Goal: Contribute content: Add original content to the website for others to see

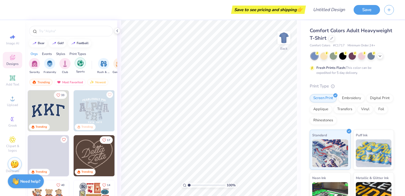
click at [82, 63] on img "filter for Sports" at bounding box center [80, 63] width 6 height 6
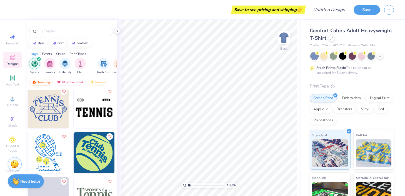
scroll to position [738, 0]
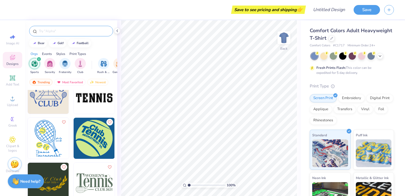
click at [49, 34] on input "text" at bounding box center [73, 31] width 71 height 6
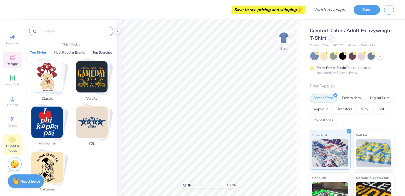
click at [11, 144] on span "Clipart & logos" at bounding box center [12, 148] width 19 height 9
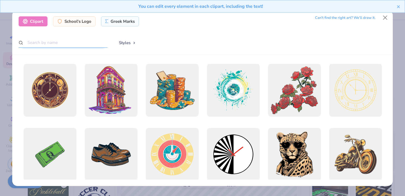
click at [79, 42] on input "text" at bounding box center [63, 43] width 89 height 10
click at [384, 16] on div "You can edit every element in each clipart, including the text!" at bounding box center [202, 8] width 405 height 17
click at [358, 14] on div "You can edit every element in each clipart, including the text!" at bounding box center [202, 8] width 405 height 17
click at [358, 16] on div "You can edit every element in each clipart, including the text!" at bounding box center [202, 8] width 405 height 17
click at [356, 16] on div "You can edit every element in each clipart, including the text!" at bounding box center [202, 8] width 405 height 17
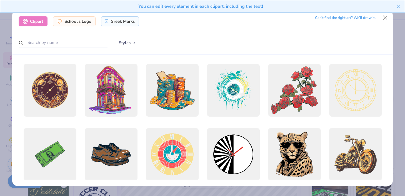
click at [355, 16] on div "You can edit every element in each clipart, including the text!" at bounding box center [202, 8] width 405 height 17
click at [355, 17] on div "Can’t find the right art? We’ll draw it." at bounding box center [345, 18] width 61 height 10
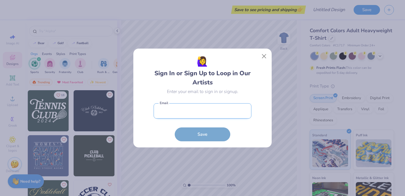
click at [213, 115] on input "email" at bounding box center [203, 110] width 98 height 15
type input "jjk041205@gmail.com"
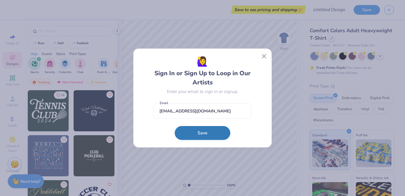
click at [207, 131] on button "Save" at bounding box center [203, 133] width 56 height 14
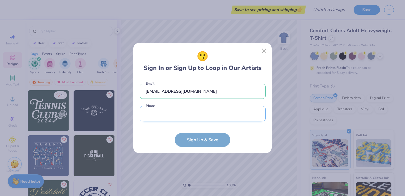
click at [203, 112] on input "tel" at bounding box center [203, 113] width 126 height 15
type input "(216) 409-6633"
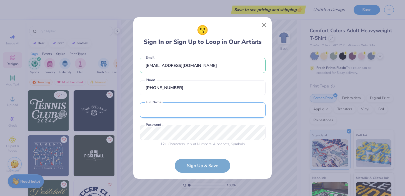
click at [183, 114] on input "text" at bounding box center [203, 110] width 126 height 15
type input "julia kure"
click at [205, 164] on form "jjk041205@gmail.com Email (216) 409-6633 Phone julia kure Full Name 12 + Charac…" at bounding box center [203, 112] width 126 height 121
click at [191, 168] on form "jjk041205@gmail.com Email (216) 409-6633 Phone julia kure Full Name 12 + Charac…" at bounding box center [203, 112] width 126 height 121
click at [133, 129] on div "😗 Sign In or Sign Up to Loop in Our Artists jjk041205@gmail.com Email (216) 409…" at bounding box center [202, 98] width 138 height 162
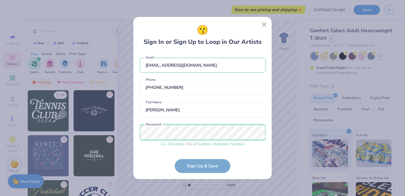
scroll to position [21, 0]
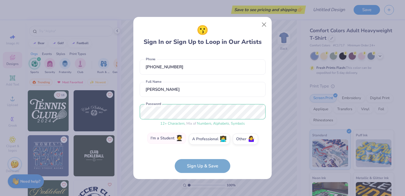
click at [164, 141] on label "I'm a Student 🧑‍🎓" at bounding box center [166, 138] width 39 height 11
click at [201, 159] on input "I'm a Student 🧑‍🎓" at bounding box center [203, 161] width 4 height 4
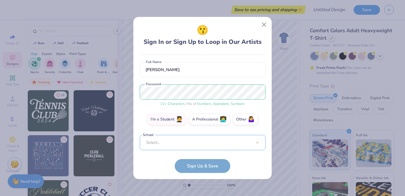
click at [175, 142] on div "Select..." at bounding box center [203, 142] width 126 height 15
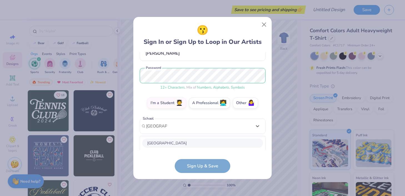
scroll to position [126, 0]
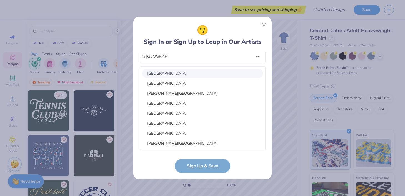
click at [174, 73] on div "Miami University" at bounding box center [202, 73] width 121 height 9
type input "miami univ"
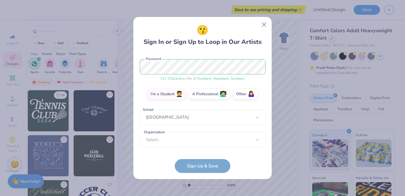
scroll to position [65, 0]
click at [183, 141] on div "Select..." at bounding box center [203, 140] width 126 height 15
click at [196, 59] on div "jjk041205@gmail.com Email (216) 409-6633 Phone julia kure Full Name 12 + Charac…" at bounding box center [203, 101] width 126 height 98
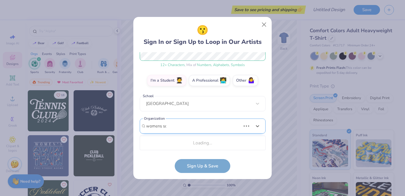
scroll to position [79, 0]
drag, startPoint x: 162, startPoint y: 124, endPoint x: 136, endPoint y: 124, distance: 25.6
click at [136, 124] on div "😗 Sign In or Sign Up to Loop in Our Artists jjk041205@gmail.com Email (216) 409…" at bounding box center [202, 98] width 138 height 162
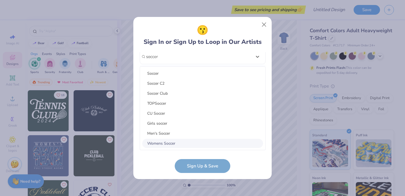
click at [166, 141] on div "Womens Soccer" at bounding box center [202, 143] width 121 height 9
type input "soccer"
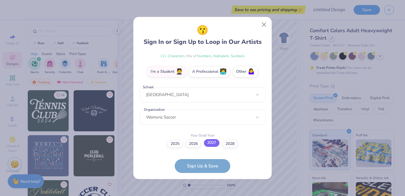
click at [215, 145] on label "2027" at bounding box center [212, 143] width 16 height 8
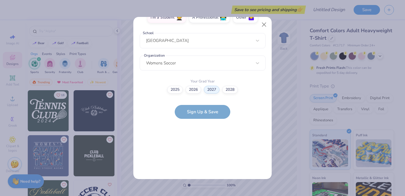
scroll to position [0, 0]
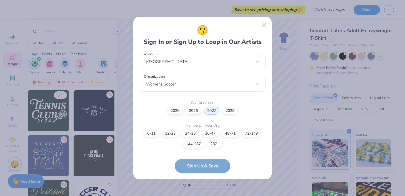
click at [199, 161] on form "jjk041205@gmail.com Email (216) 409-6633 Phone julia kure Full Name 12 + Charac…" at bounding box center [203, 112] width 126 height 121
click at [199, 164] on form "jjk041205@gmail.com Email (216) 409-6633 Phone julia kure Full Name 12 + Charac…" at bounding box center [203, 112] width 126 height 121
click at [188, 131] on label "24-35" at bounding box center [190, 133] width 17 height 8
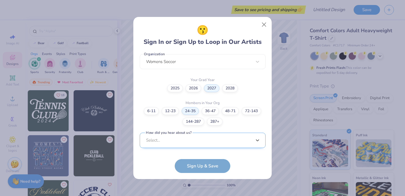
scroll to position [227, 0]
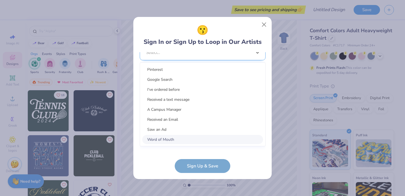
click at [194, 142] on div "option Word of Mouth focused, 8 of 15. 15 results available. Use Up and Down to…" at bounding box center [203, 95] width 126 height 101
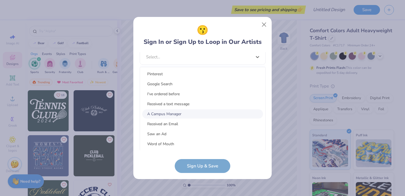
scroll to position [22, 0]
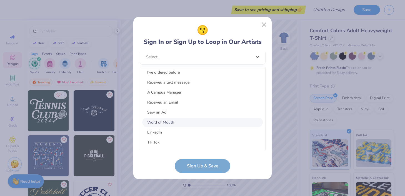
click at [175, 119] on div "Word of Mouth" at bounding box center [202, 122] width 121 height 9
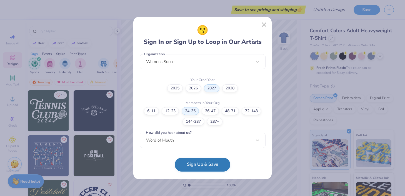
click at [180, 165] on button "Sign Up & Save" at bounding box center [203, 165] width 56 height 14
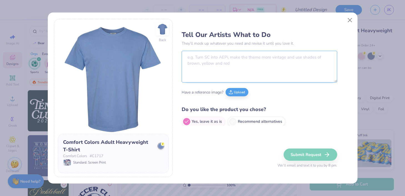
click at [241, 65] on textarea at bounding box center [260, 67] width 156 height 32
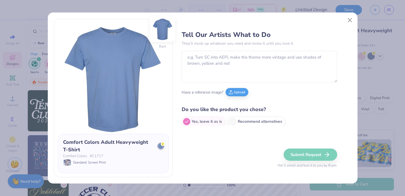
click at [161, 27] on img at bounding box center [162, 29] width 22 height 22
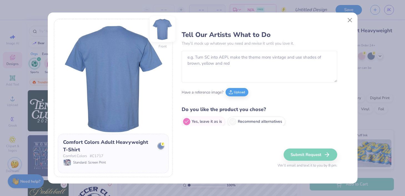
click at [161, 27] on img at bounding box center [162, 29] width 22 height 22
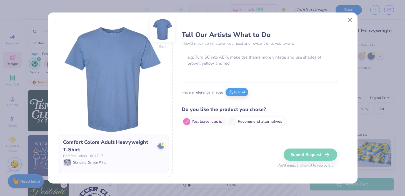
click at [160, 28] on img at bounding box center [162, 29] width 22 height 22
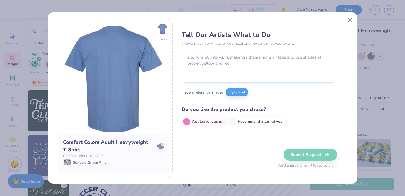
click at [189, 57] on textarea at bounding box center [260, 67] width 156 height 32
paste textarea "Vintage Sports Game Ticket Red/White with following details: Miami Women’s Socc…"
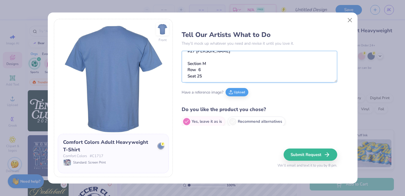
scroll to position [2, 0]
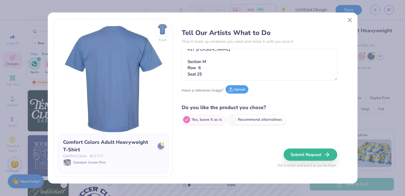
click at [233, 90] on button "Upload" at bounding box center [237, 89] width 23 height 8
click at [205, 90] on icon at bounding box center [205, 90] width 4 height 4
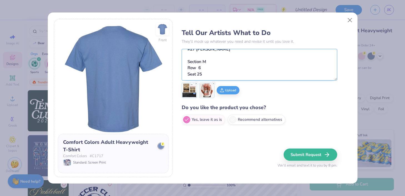
click at [268, 74] on textarea "Vintage Sports Game Ticket Red/White with following details: Miami Women’s Socc…" at bounding box center [260, 65] width 156 height 32
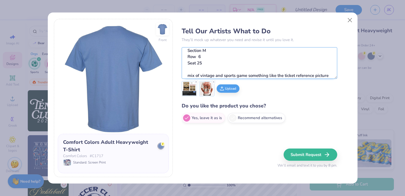
scroll to position [97, 0]
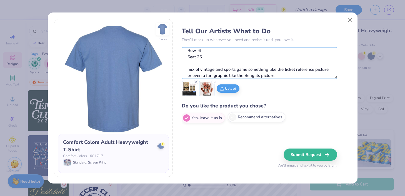
type textarea "Vintage Sports Game Ticket Red/White with following details: Miami Women’s Socc…"
click at [234, 119] on icon at bounding box center [232, 117] width 5 height 5
click at [185, 120] on input "Recommend alternatives" at bounding box center [184, 122] width 4 height 4
radio input "true"
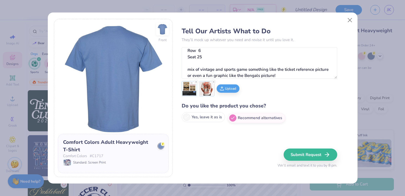
click at [201, 120] on label "Yes, leave it as is" at bounding box center [203, 117] width 43 height 10
click at [185, 120] on input "Yes, leave it as is" at bounding box center [184, 122] width 4 height 4
radio input "true"
click at [153, 146] on div "Comfort Colors Adult Heavyweight T-Shirt" at bounding box center [108, 146] width 91 height 15
click at [159, 146] on div at bounding box center [161, 146] width 6 height 6
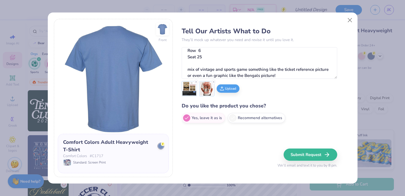
click at [161, 136] on div "Comfort Colors Adult Heavyweight T-Shirt Comfort Colors # C1717 Standard: Scree…" at bounding box center [113, 154] width 111 height 40
click at [104, 152] on div "Comfort Colors Adult Heavyweight T-Shirt" at bounding box center [108, 146] width 91 height 15
click at [96, 166] on div "Comfort Colors Adult Heavyweight T-Shirt Comfort Colors # C1717 Standard: Scree…" at bounding box center [113, 154] width 111 height 40
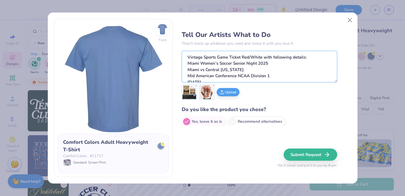
scroll to position [100, 0]
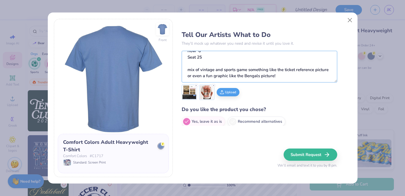
drag, startPoint x: 204, startPoint y: 58, endPoint x: 300, endPoint y: 94, distance: 102.7
click at [300, 94] on div "Tell Our Artists What to Do They’ll mock up whatever you need and revise it unt…" at bounding box center [260, 77] width 156 height 98
click at [352, 20] on button "Close" at bounding box center [349, 20] width 11 height 11
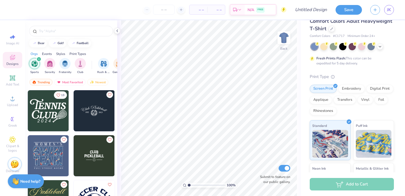
scroll to position [10, 0]
click at [366, 92] on div "Digital Print" at bounding box center [379, 87] width 27 height 8
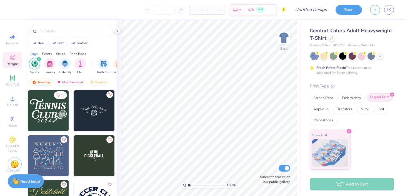
scroll to position [0, 0]
click at [352, 100] on div "Embroidery" at bounding box center [351, 97] width 26 height 8
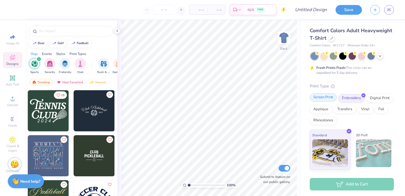
click at [329, 99] on div "Screen Print" at bounding box center [323, 97] width 27 height 8
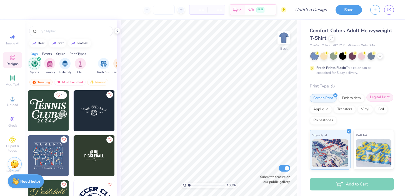
click at [366, 102] on div "Digital Print" at bounding box center [379, 97] width 27 height 8
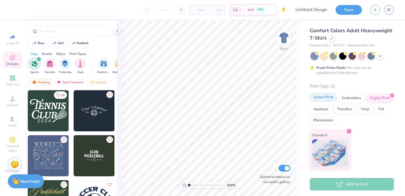
click at [326, 99] on div "Screen Print" at bounding box center [323, 97] width 27 height 8
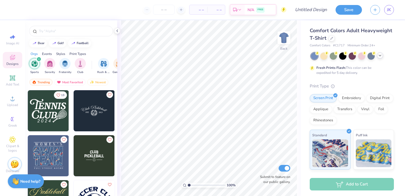
click at [382, 55] on icon at bounding box center [380, 55] width 4 height 4
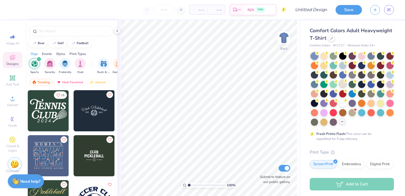
click at [346, 82] on div at bounding box center [342, 83] width 7 height 7
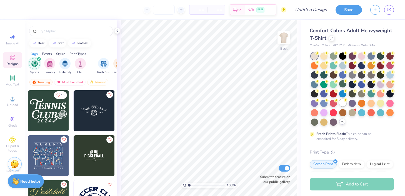
click at [339, 106] on div at bounding box center [342, 102] width 7 height 7
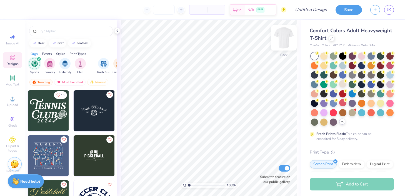
click at [282, 41] on img at bounding box center [284, 38] width 22 height 22
click at [282, 41] on img at bounding box center [283, 37] width 11 height 11
click at [346, 84] on div at bounding box center [342, 83] width 7 height 7
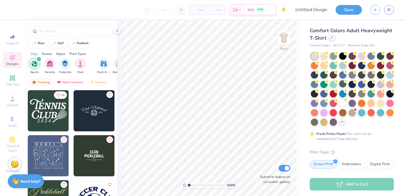
click at [333, 38] on icon at bounding box center [331, 37] width 3 height 3
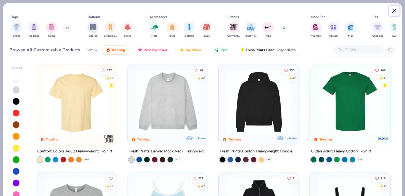
click at [393, 11] on button "Close" at bounding box center [394, 11] width 11 height 11
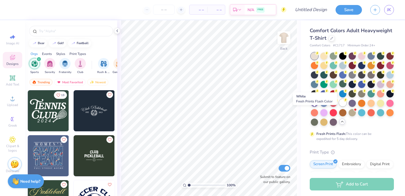
click at [344, 102] on icon at bounding box center [346, 100] width 4 height 4
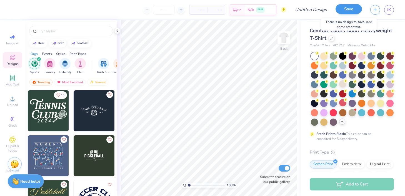
click at [351, 14] on div "Save" at bounding box center [349, 10] width 26 height 10
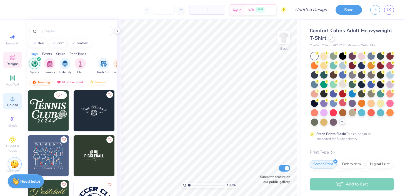
click at [10, 104] on span "Upload" at bounding box center [12, 105] width 11 height 4
click at [10, 143] on div "Clipart & logos" at bounding box center [12, 144] width 19 height 21
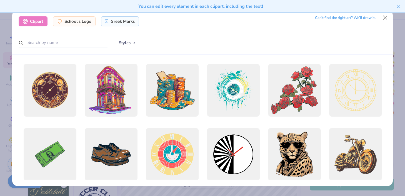
click at [336, 18] on div "Can’t find the right art? We’ll draw it." at bounding box center [345, 18] width 61 height 10
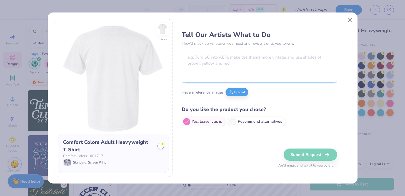
click at [278, 58] on textarea at bounding box center [260, 67] width 156 height 32
paste textarea "Vintage Sports Game Ticket Red/White with following details: Miami Women’s Socc…"
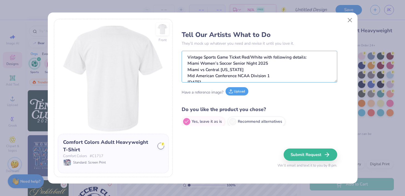
type textarea "Vintage Sports Game Ticket Red/White with following details: Miami Women’s Socc…"
click at [238, 89] on button "Upload" at bounding box center [237, 91] width 23 height 8
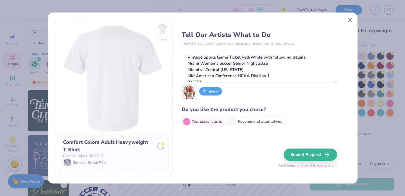
click at [215, 92] on button "Upload" at bounding box center [210, 91] width 23 height 8
click at [266, 124] on label "Recommend alternatives" at bounding box center [257, 121] width 58 height 10
click at [185, 124] on input "Recommend alternatives" at bounding box center [184, 122] width 4 height 4
radio input "true"
click at [205, 124] on label "Yes, leave it as is" at bounding box center [203, 121] width 43 height 10
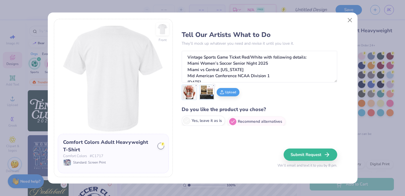
click at [185, 124] on input "Yes, leave it as is" at bounding box center [184, 122] width 4 height 4
radio input "true"
click at [312, 158] on button "Submit Request" at bounding box center [311, 155] width 54 height 12
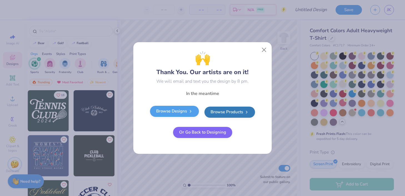
click at [193, 113] on icon at bounding box center [190, 111] width 4 height 4
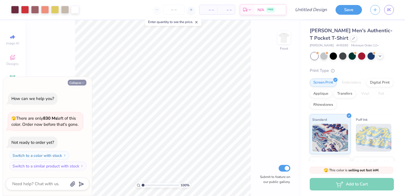
click at [79, 83] on button "Collapse" at bounding box center [77, 83] width 19 height 6
type textarea "x"
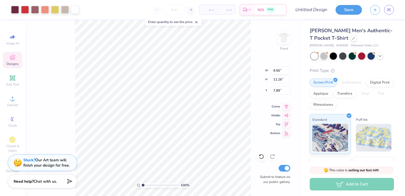
type input "5.74"
click at [280, 39] on img at bounding box center [284, 38] width 22 height 22
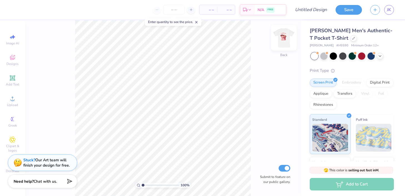
click at [281, 41] on img at bounding box center [284, 38] width 22 height 22
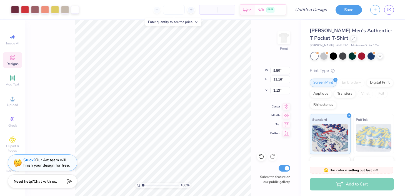
type input "2.13"
click at [288, 73] on input "9.49" at bounding box center [280, 71] width 20 height 8
click at [288, 73] on input "9.48" at bounding box center [280, 71] width 20 height 8
type input "9.47"
click at [288, 73] on input "9.47" at bounding box center [280, 71] width 20 height 8
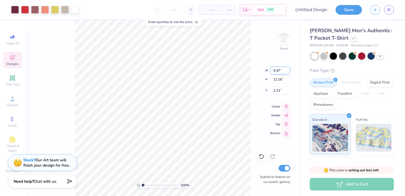
click at [288, 68] on input "9.47" at bounding box center [280, 71] width 20 height 8
type input "11.15"
click at [287, 79] on input "11.15" at bounding box center [280, 80] width 20 height 8
type input "2.15"
click at [286, 90] on input "2.15" at bounding box center [280, 91] width 20 height 8
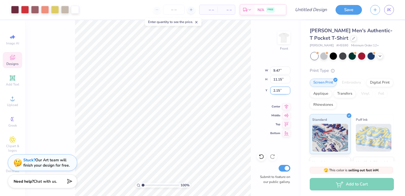
type input "9.49"
click at [288, 91] on input "2.14" at bounding box center [280, 91] width 20 height 8
click at [288, 91] on input "2.13" at bounding box center [280, 91] width 20 height 8
click at [288, 89] on input "2.14" at bounding box center [280, 91] width 20 height 8
click at [288, 89] on input "2.15" at bounding box center [280, 91] width 20 height 8
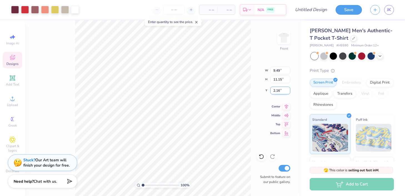
click at [288, 89] on input "2.16" at bounding box center [280, 91] width 20 height 8
click at [288, 89] on input "2.17" at bounding box center [280, 91] width 20 height 8
click at [288, 89] on input "2.18" at bounding box center [280, 91] width 20 height 8
click at [288, 89] on input "2.19" at bounding box center [280, 91] width 20 height 8
click at [195, 22] on div "Enter quantity to see the price." at bounding box center [173, 22] width 56 height 8
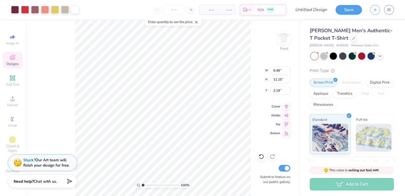
type input "6.19"
type input "12.12"
type input "14.24"
type input "5.59"
type input "13.70"
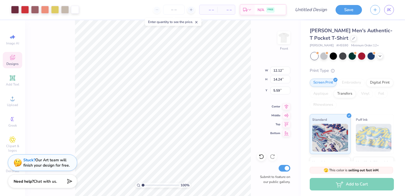
type input "16.10"
type input "4.85"
type input "14.94"
type input "17.55"
type input "4.97"
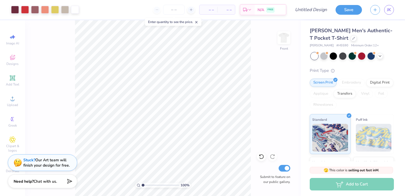
scroll to position [78, 0]
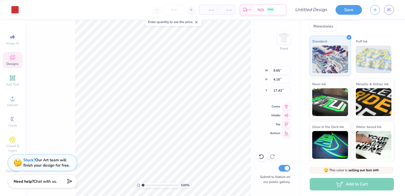
type input "12.34"
type input "13.00"
type input "9.53"
type input "11.69"
type input "3.75"
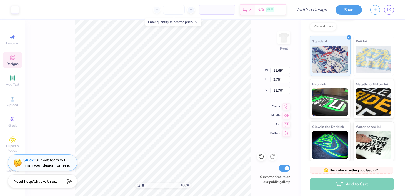
type input "14.86"
type input "12.34"
type input "13.00"
type input "9.53"
type input "3.79"
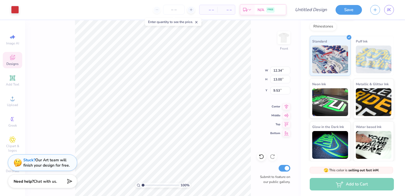
type input "0.73"
type input "20.49"
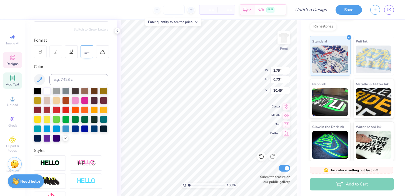
scroll to position [0, 0]
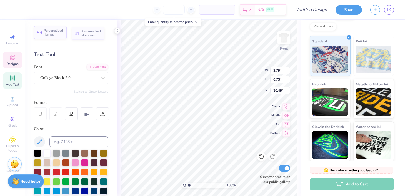
click at [55, 34] on span "Personalized Names" at bounding box center [54, 33] width 20 height 8
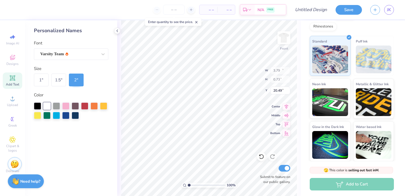
type input "12.43"
type input "2.00"
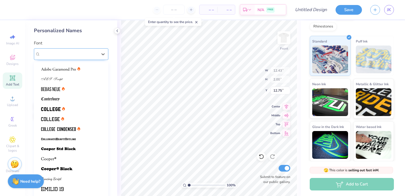
click at [87, 55] on div "Varsity Team" at bounding box center [69, 54] width 58 height 9
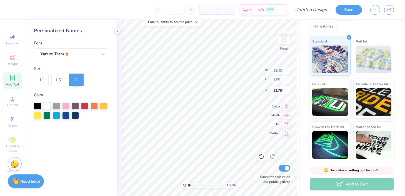
click at [107, 73] on div "Personalized Names Font Varsity Team Size 1 " 1.5 " 2 " Color" at bounding box center [71, 108] width 92 height 176
type input "13.75"
type input "12.05"
type input "3.98"
type input "4.97"
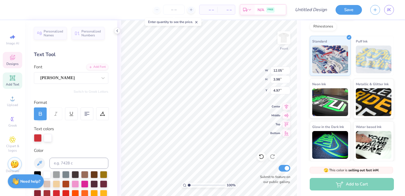
scroll to position [4, 3]
type textarea "Miami Women's Soccer"
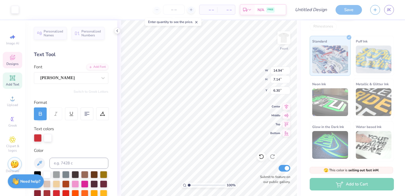
type input "7.26"
type input "11.69"
type input "3.75"
type input "14.86"
type input "13.11"
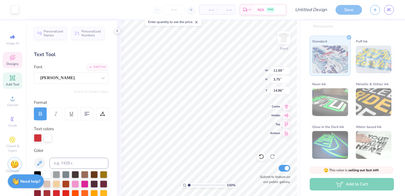
type input "0.53"
type input "8.76"
type input "12.34"
type input "13.00"
type input "6.52"
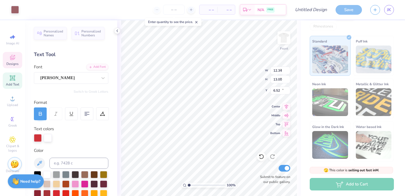
type input "9.19"
type input "1.39"
type input "14.11"
type input "11.69"
type input "3.75"
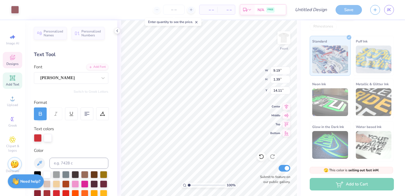
type input "14.86"
type input "12.77"
type input "10.69"
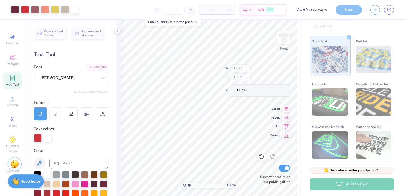
type input "9.15"
type input "12.90"
type input "2.86"
type input "12.90"
type input "12.34"
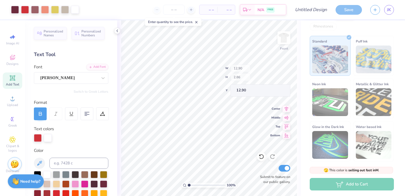
type input "13.00"
type input "6.52"
type input "10.58"
type input "3.79"
type input "18.55"
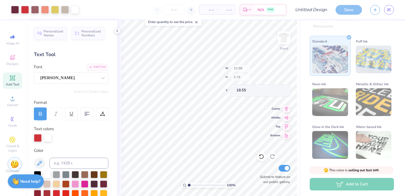
type input "5.62"
type input "0.73"
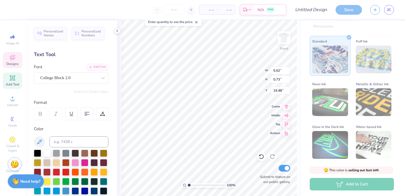
type input "6.06"
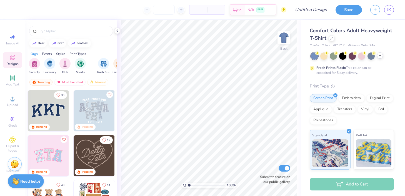
click at [380, 56] on icon at bounding box center [380, 55] width 4 height 4
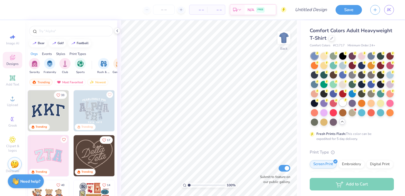
click at [317, 55] on g at bounding box center [317, 53] width 4 height 4
click at [82, 63] on img "filter for Sports" at bounding box center [80, 63] width 6 height 6
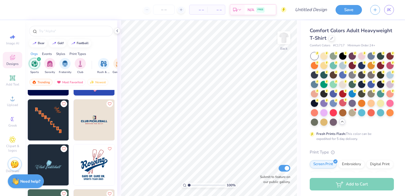
scroll to position [324, 0]
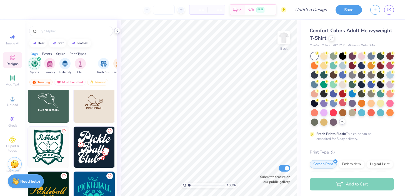
click at [119, 30] on icon at bounding box center [117, 31] width 4 height 4
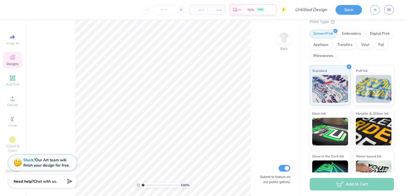
scroll to position [158, 0]
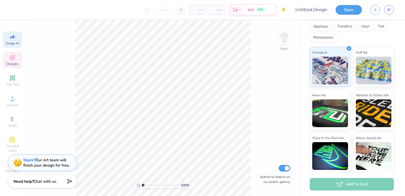
click at [16, 39] on div "Image AI" at bounding box center [12, 39] width 19 height 16
select select "4"
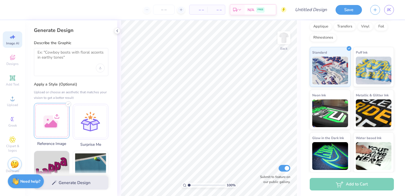
scroll to position [90, 0]
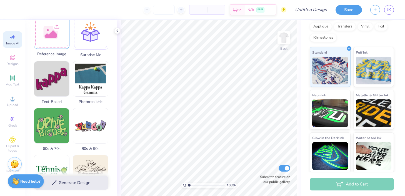
click at [49, 45] on div at bounding box center [52, 31] width 36 height 36
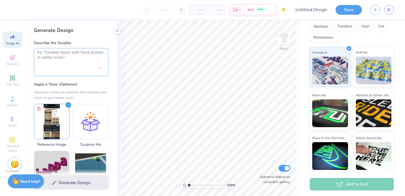
click at [63, 52] on textarea at bounding box center [71, 57] width 67 height 14
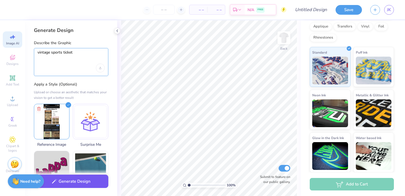
type textarea "vintage sports ticket"
click at [70, 186] on button "Generate Design" at bounding box center [71, 182] width 74 height 14
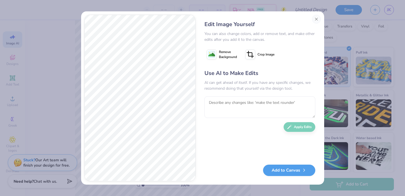
click at [289, 178] on div "Edit Image Yourself You can also change colors, add or remove text, and make ot…" at bounding box center [260, 98] width 122 height 167
click at [289, 172] on button "Add to Canvas" at bounding box center [289, 168] width 52 height 11
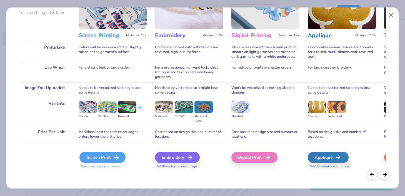
click at [94, 154] on div "Screen Print" at bounding box center [102, 157] width 46 height 11
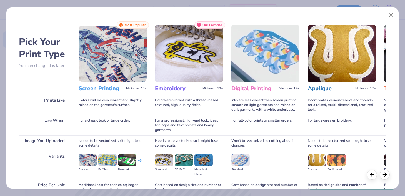
scroll to position [158, 0]
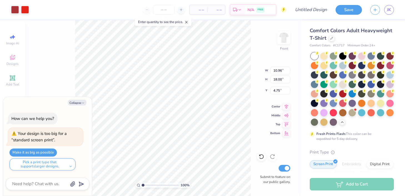
type textarea "x"
